Goal: Task Accomplishment & Management: Complete application form

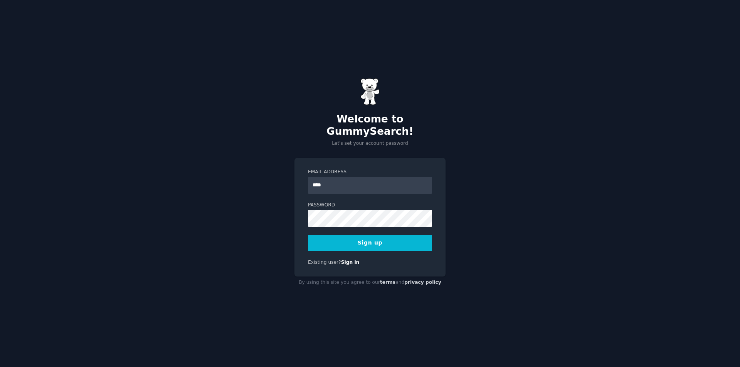
type input "**********"
click at [369, 235] on button "Sign up" at bounding box center [370, 243] width 124 height 16
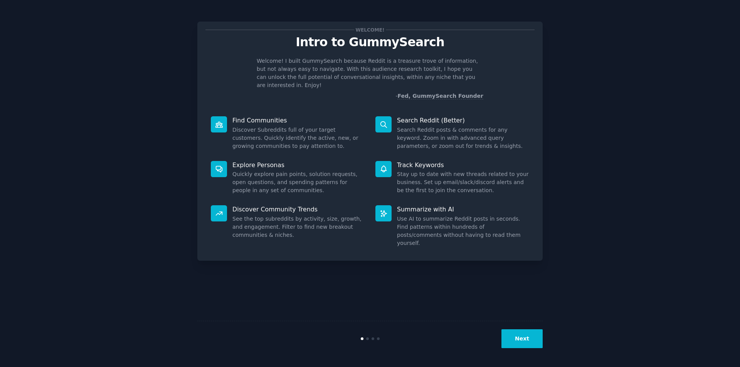
click at [540, 342] on button "Next" at bounding box center [522, 339] width 41 height 19
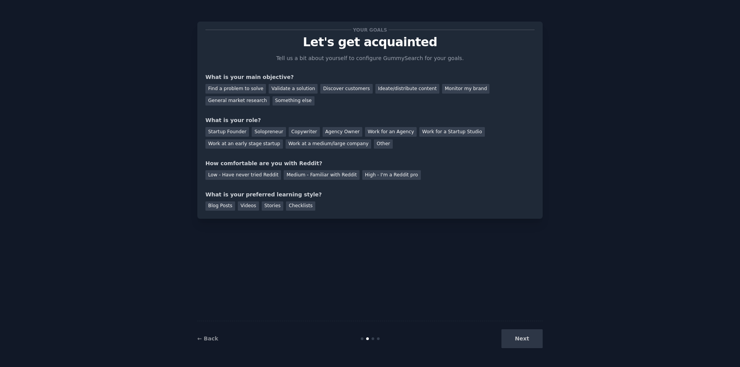
click at [537, 339] on div "Next" at bounding box center [485, 339] width 115 height 19
click at [506, 345] on div "Next" at bounding box center [485, 339] width 115 height 19
click at [248, 89] on div "Find a problem to solve" at bounding box center [235, 89] width 61 height 10
click at [527, 342] on div "Next" at bounding box center [485, 339] width 115 height 19
click at [273, 132] on div "Solopreneur" at bounding box center [269, 132] width 34 height 10
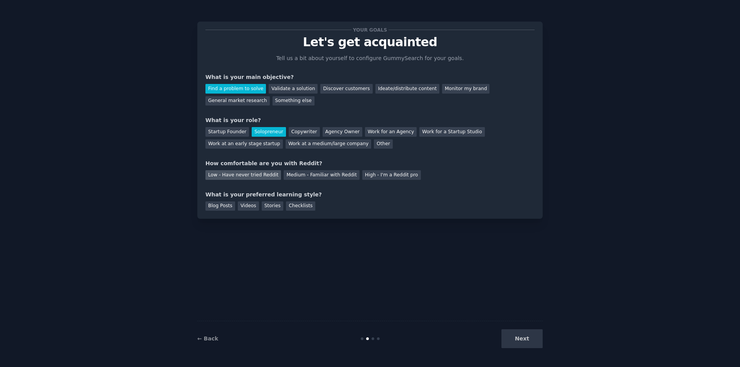
click at [265, 178] on div "Low - Have never tried Reddit" at bounding box center [243, 175] width 76 height 10
click at [229, 205] on div "Blog Posts" at bounding box center [220, 207] width 30 height 10
click at [241, 204] on div "Videos" at bounding box center [248, 207] width 21 height 10
drag, startPoint x: 273, startPoint y: 210, endPoint x: 278, endPoint y: 206, distance: 6.6
click at [274, 209] on div "Stories" at bounding box center [273, 207] width 22 height 10
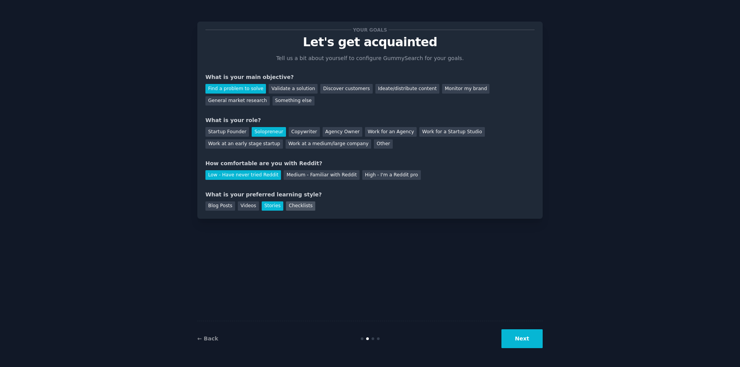
click at [286, 205] on div "Checklists" at bounding box center [300, 207] width 29 height 10
click at [518, 344] on button "Next" at bounding box center [522, 339] width 41 height 19
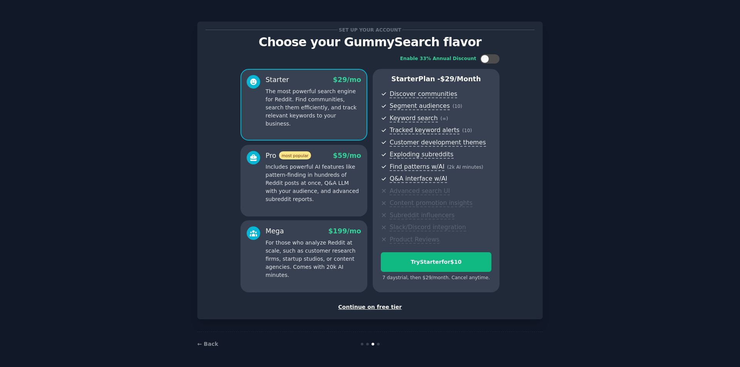
click at [382, 310] on div "Continue on free tier" at bounding box center [369, 307] width 329 height 8
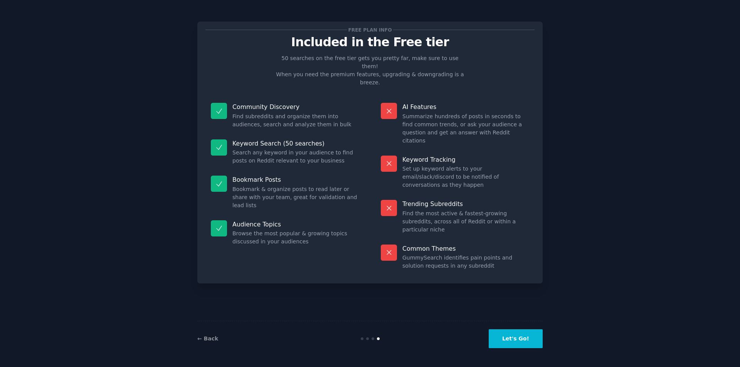
click at [523, 332] on button "Let's Go!" at bounding box center [516, 339] width 54 height 19
